Goal: Information Seeking & Learning: Understand process/instructions

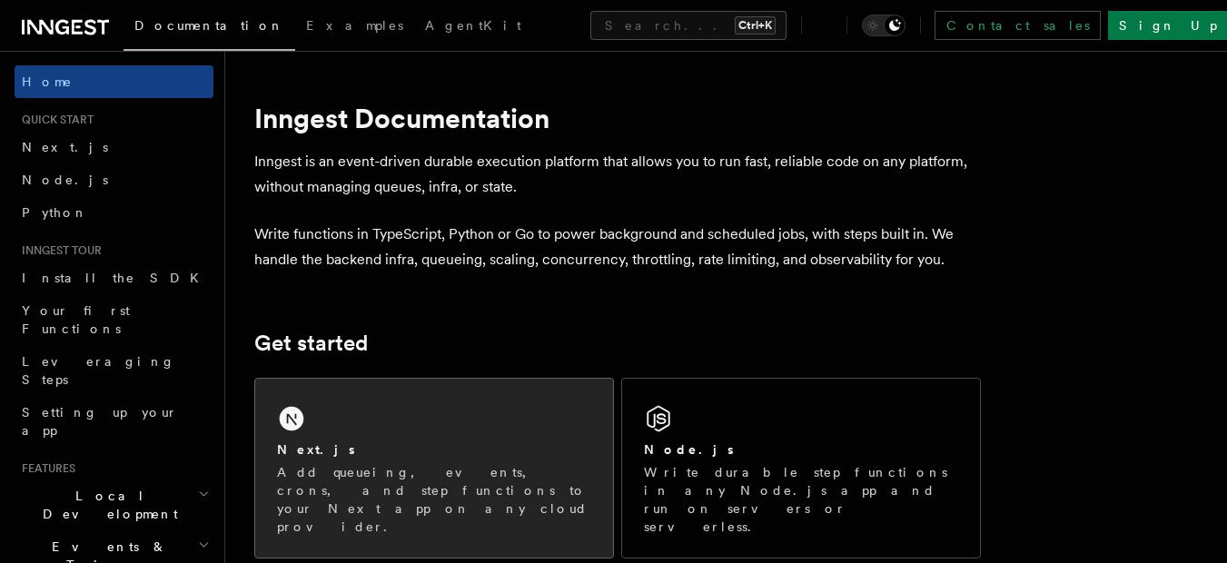
click at [444, 409] on div "Next.js Add queueing, events, crons, and step functions to your Next app on any…" at bounding box center [434, 468] width 358 height 179
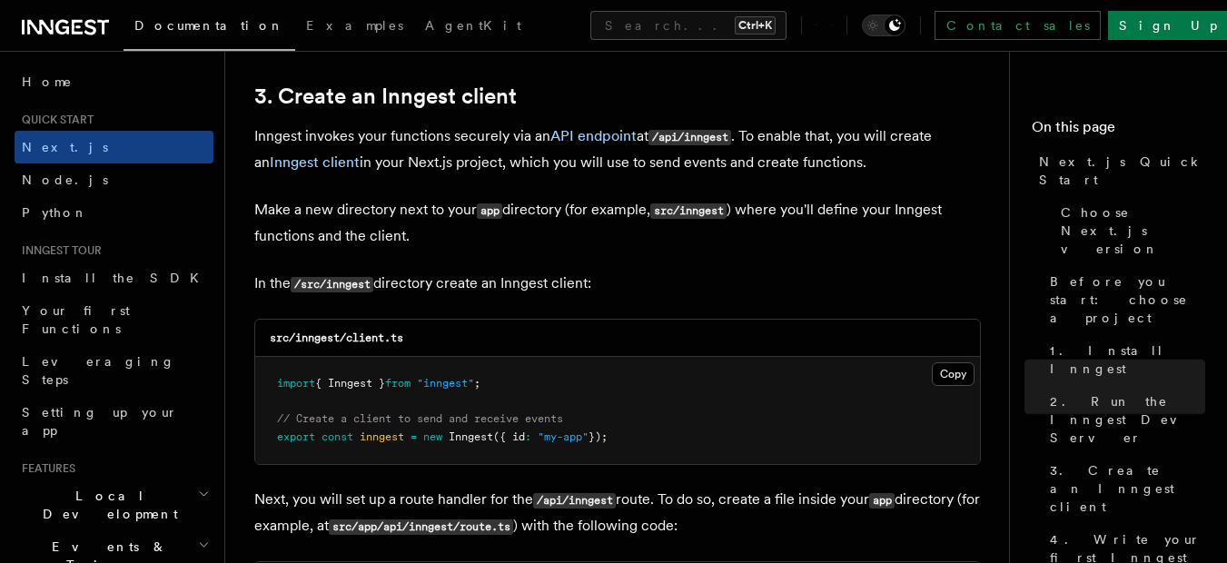
scroll to position [2102, 0]
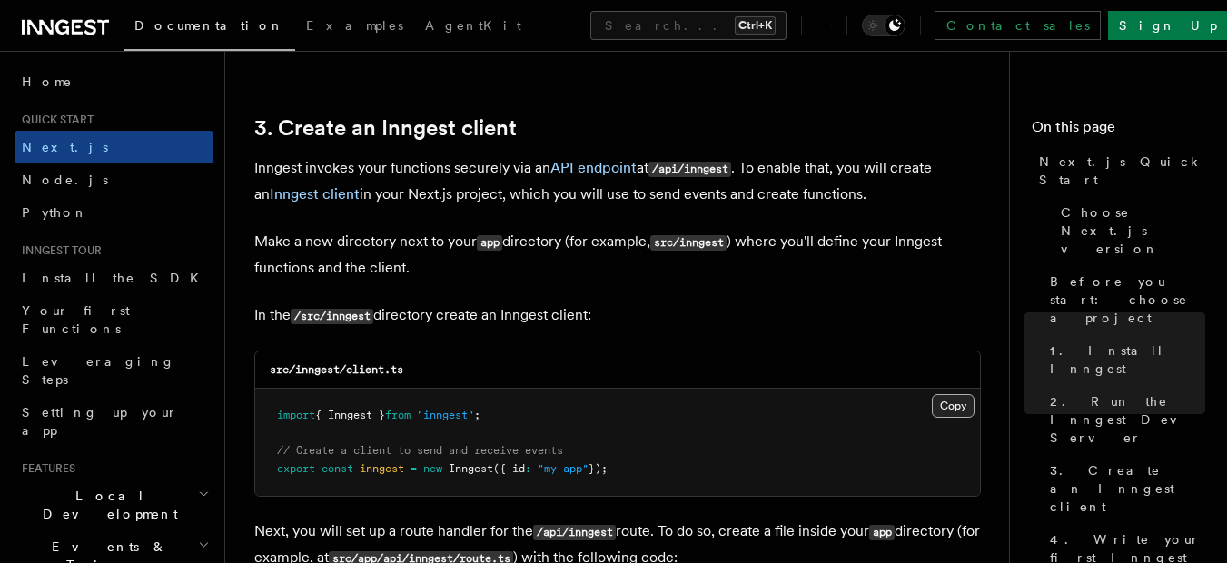
click at [959, 409] on button "Copy Copied" at bounding box center [953, 406] width 43 height 24
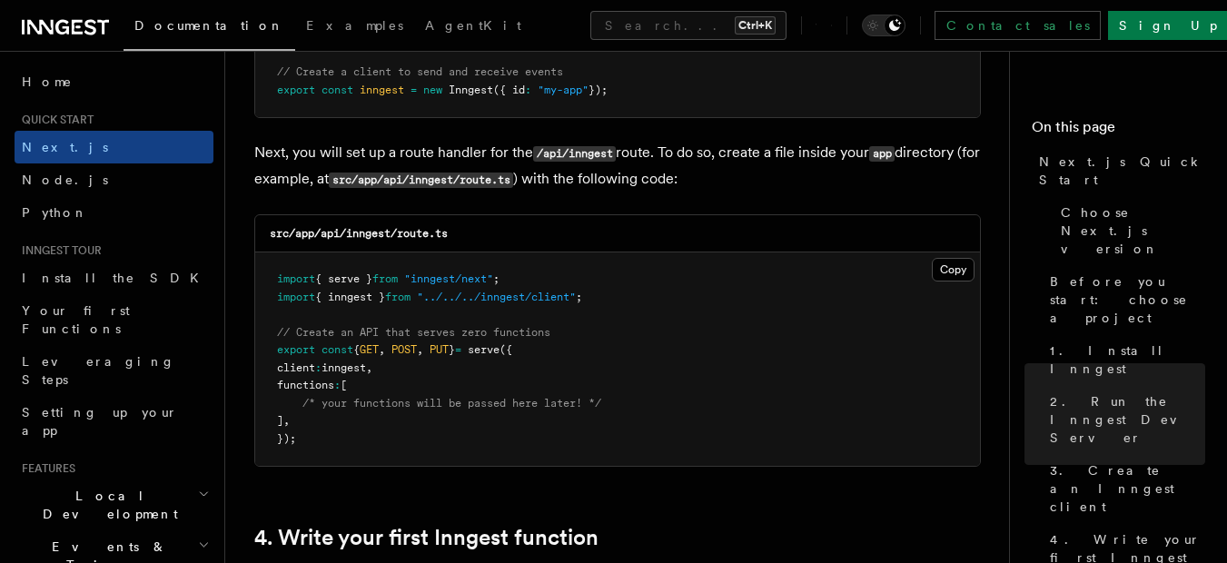
scroll to position [2478, 0]
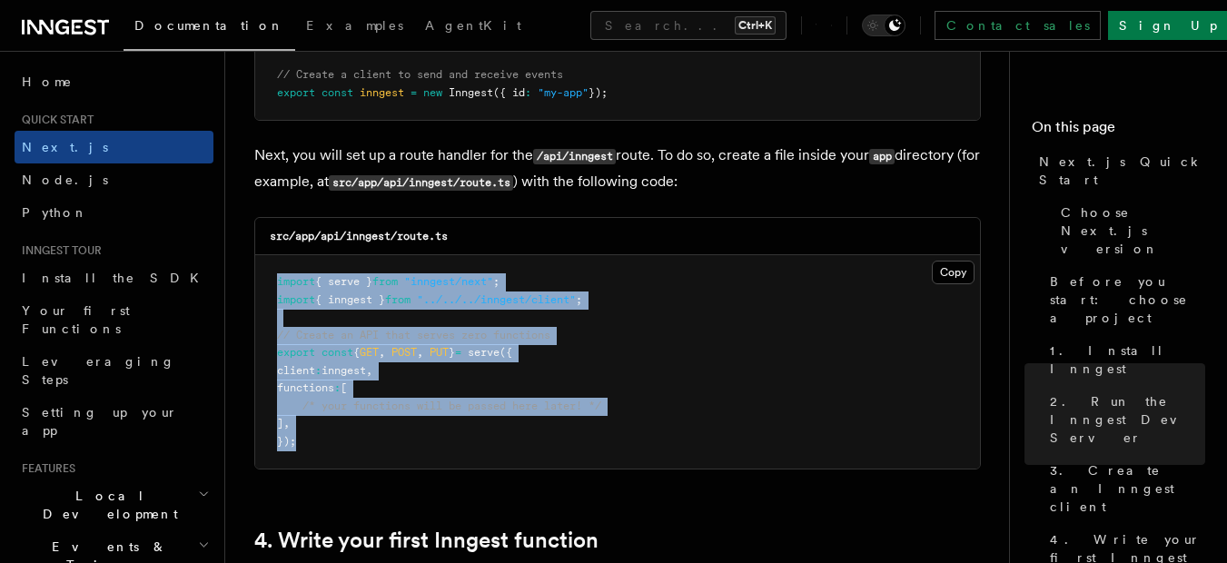
drag, startPoint x: 302, startPoint y: 445, endPoint x: 272, endPoint y: 272, distance: 176.0
click at [272, 272] on pre "import { serve } from "inngest/next" ; import { inngest } from "../../../innges…" at bounding box center [617, 361] width 725 height 213
